Goal: Task Accomplishment & Management: Use online tool/utility

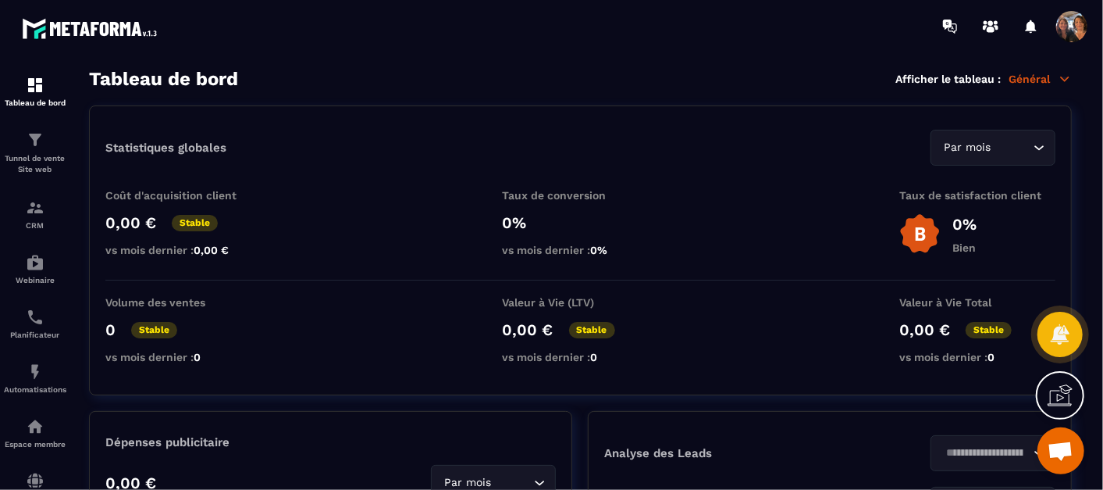
scroll to position [2422, 0]
click at [1066, 451] on span "Ouvrir le chat" at bounding box center [1061, 452] width 26 height 22
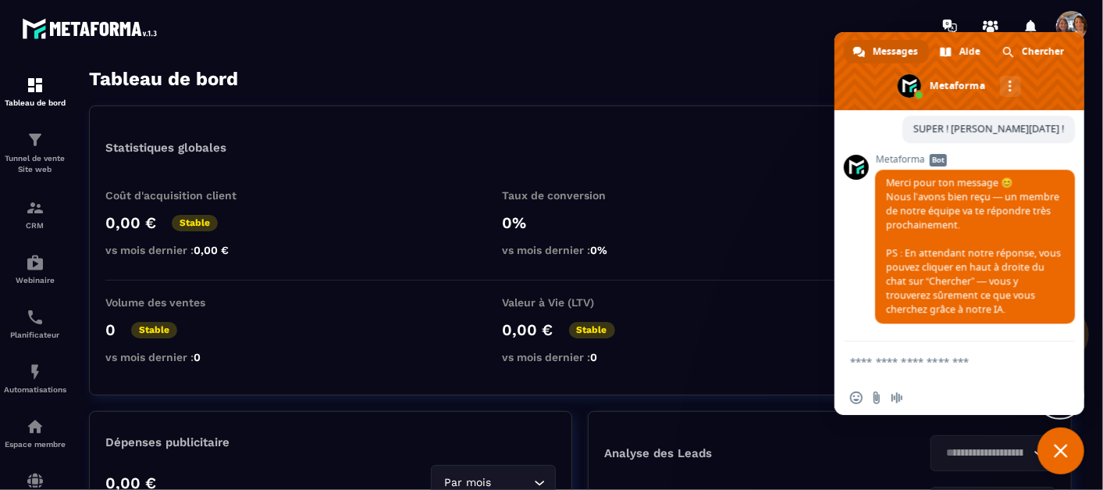
scroll to position [2435, 0]
click at [1064, 454] on span "Fermer le chat" at bounding box center [1061, 451] width 14 height 14
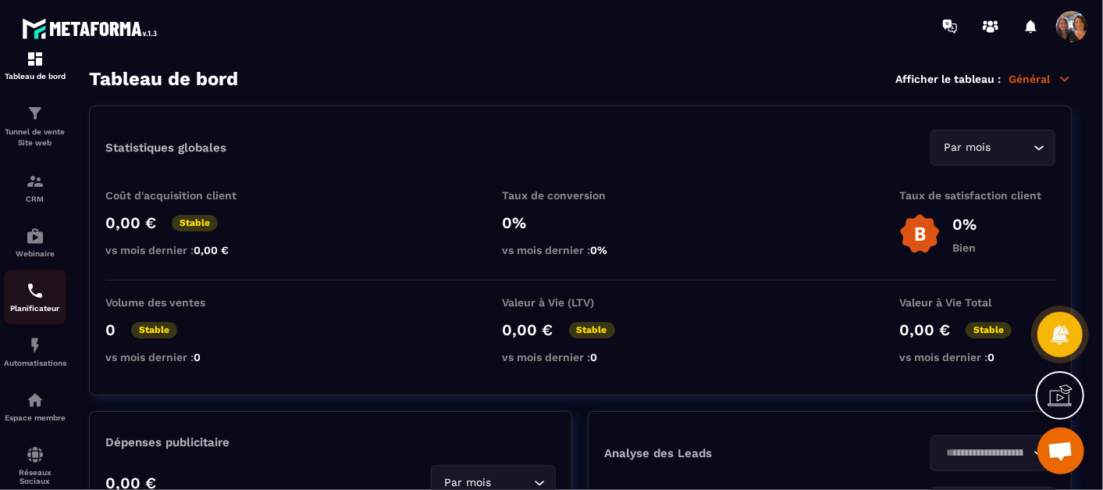
scroll to position [0, 0]
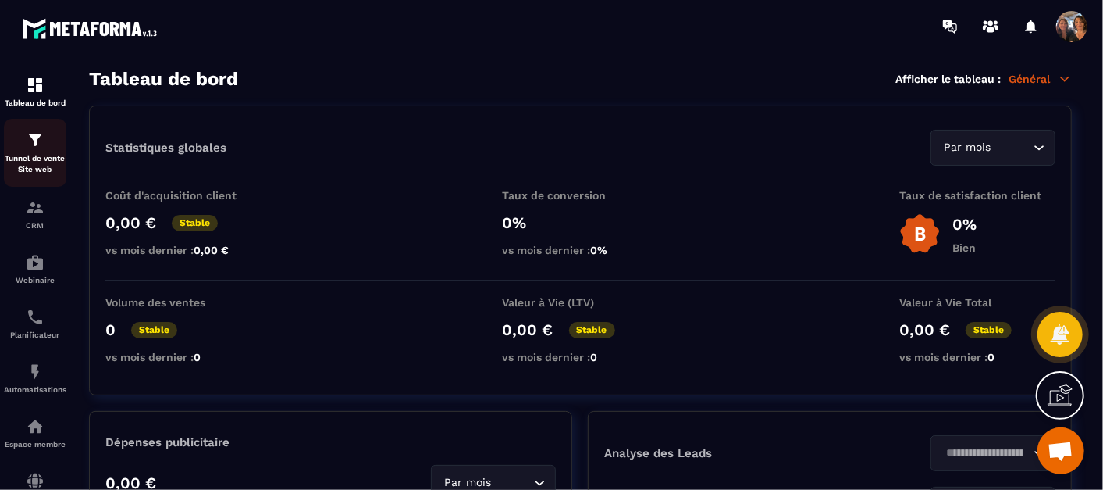
click at [30, 149] on div "Tunnel de vente Site web" at bounding box center [35, 152] width 62 height 45
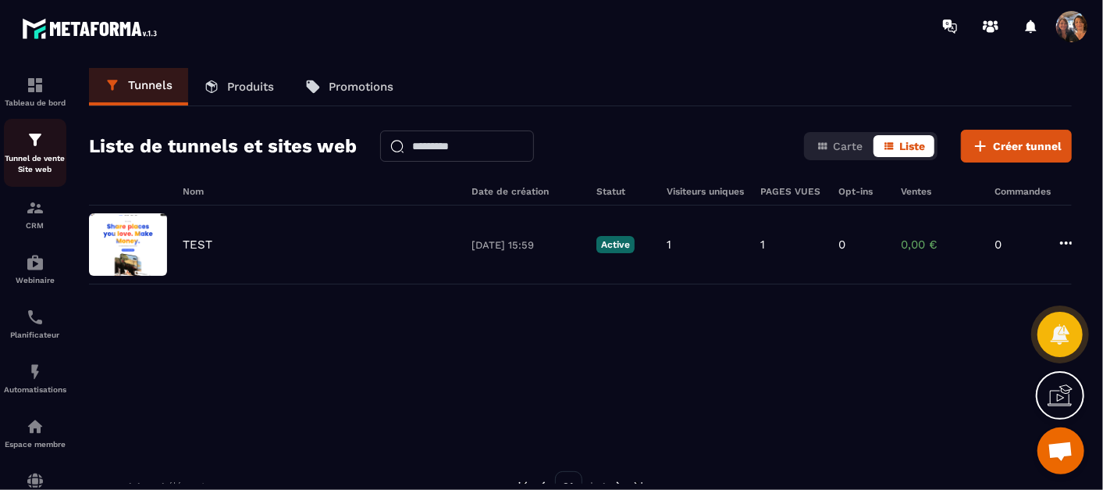
click at [39, 151] on div "Tunnel de vente Site web" at bounding box center [35, 152] width 62 height 45
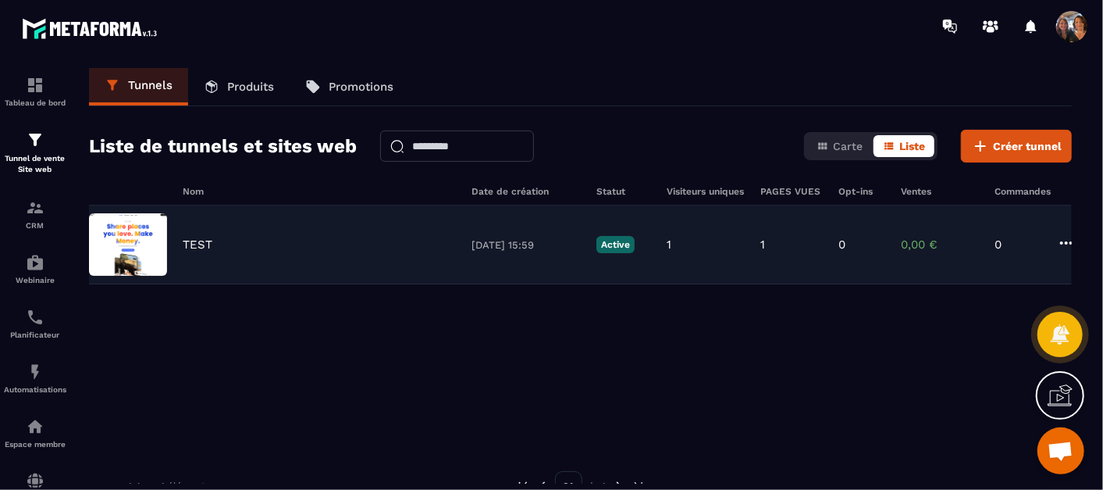
click at [189, 250] on p "TEST" at bounding box center [198, 244] width 30 height 14
